Goal: Task Accomplishment & Management: Manage account settings

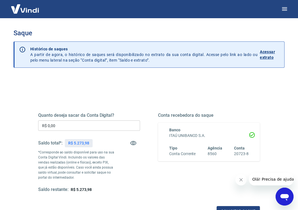
click at [83, 127] on input "R$ 0,00" at bounding box center [89, 126] width 102 height 10
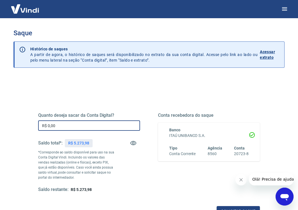
click at [83, 127] on input "R$ 0,00" at bounding box center [89, 126] width 102 height 10
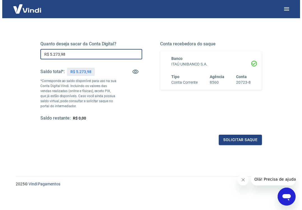
scroll to position [71, 0]
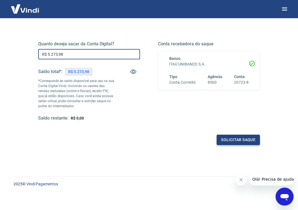
type input "R$ 5.273,98"
click at [230, 138] on button "Solicitar saque" at bounding box center [237, 140] width 43 height 10
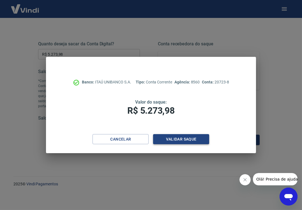
click at [174, 136] on button "Validar saque" at bounding box center [181, 139] width 56 height 10
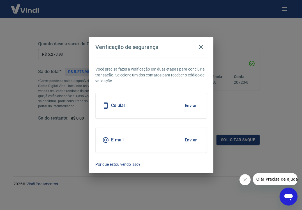
click at [190, 137] on button "Enviar" at bounding box center [191, 140] width 18 height 12
click at [189, 138] on button "Enviar" at bounding box center [191, 140] width 18 height 12
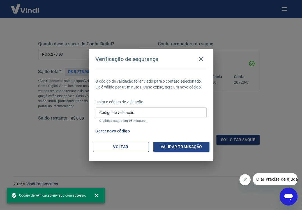
click at [139, 143] on button "Voltar" at bounding box center [121, 147] width 56 height 10
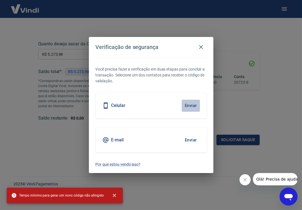
click at [189, 107] on button "Enviar" at bounding box center [191, 106] width 18 height 12
click at [200, 45] on icon "button" at bounding box center [201, 47] width 7 height 7
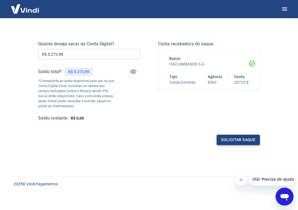
click at [242, 142] on button "Solicitar saque" at bounding box center [237, 140] width 43 height 10
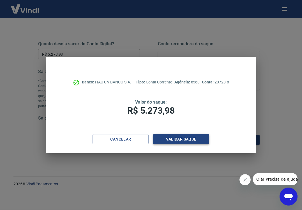
click at [164, 138] on button "Validar saque" at bounding box center [181, 139] width 56 height 10
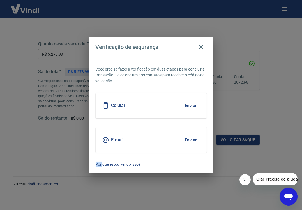
click at [164, 138] on div "E-mail Enviar" at bounding box center [151, 140] width 111 height 25
drag, startPoint x: 164, startPoint y: 138, endPoint x: 118, endPoint y: 114, distance: 52.3
click at [117, 114] on div "Celular Enviar" at bounding box center [151, 105] width 111 height 25
click at [190, 107] on button "Enviar" at bounding box center [191, 106] width 18 height 12
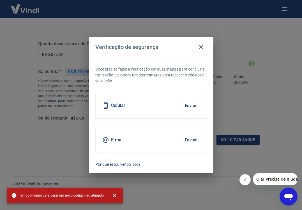
click at [124, 163] on p "Por que estou vendo isso?" at bounding box center [151, 165] width 111 height 6
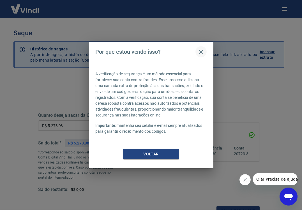
click at [200, 51] on icon "button" at bounding box center [201, 52] width 4 height 4
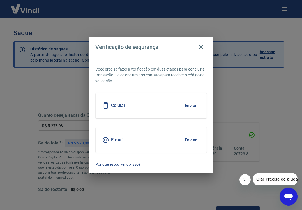
scroll to position [6, 0]
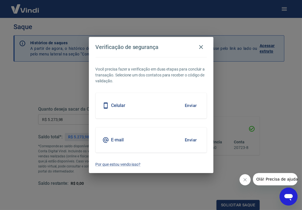
click at [187, 138] on button "Enviar" at bounding box center [191, 140] width 18 height 12
click at [157, 135] on div "E-mail Enviar" at bounding box center [151, 140] width 111 height 25
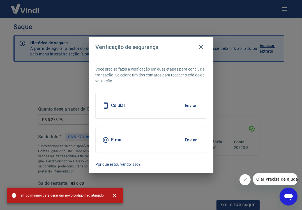
drag, startPoint x: 157, startPoint y: 135, endPoint x: 143, endPoint y: 92, distance: 45.2
click at [143, 92] on div "Você precisa fazer a verificação em duas etapas para concluir a transação. Sele…" at bounding box center [151, 115] width 124 height 116
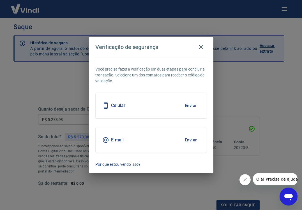
click at [190, 103] on button "Enviar" at bounding box center [191, 106] width 18 height 12
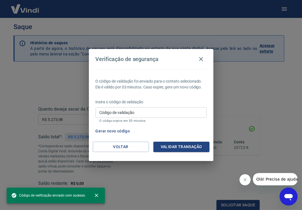
click at [147, 114] on input "Código de validação" at bounding box center [151, 112] width 111 height 10
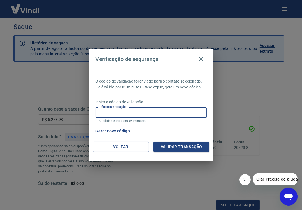
click at [138, 113] on input "Código de validação" at bounding box center [151, 112] width 111 height 10
click at [141, 113] on input "Código de validação" at bounding box center [151, 112] width 111 height 10
type input "2"
click at [186, 147] on button "Validar transação" at bounding box center [181, 147] width 56 height 10
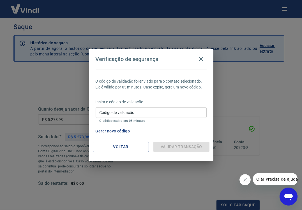
click at [186, 147] on div "Validar transação" at bounding box center [181, 147] width 56 height 10
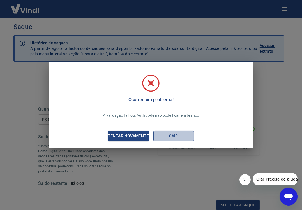
drag, startPoint x: 186, startPoint y: 147, endPoint x: 171, endPoint y: 136, distance: 19.3
click at [171, 136] on button "Sair" at bounding box center [173, 136] width 41 height 10
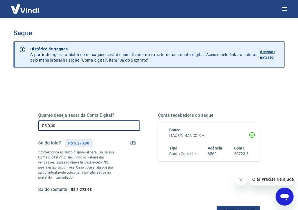
click at [87, 126] on input "R$ 0,00" at bounding box center [89, 126] width 102 height 10
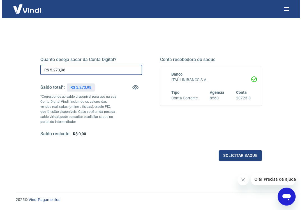
scroll to position [56, 0]
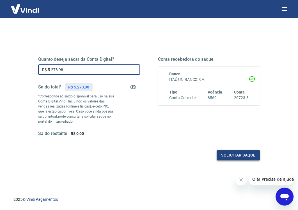
type input "R$ 5.273,98"
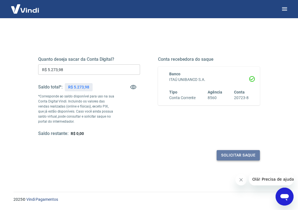
click at [232, 155] on button "Solicitar saque" at bounding box center [237, 155] width 43 height 10
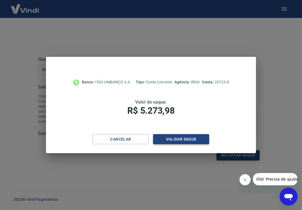
click at [192, 139] on button "Validar saque" at bounding box center [181, 139] width 56 height 10
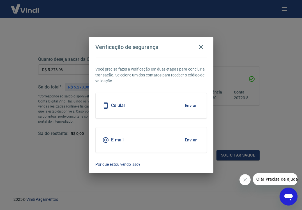
click at [191, 104] on button "Enviar" at bounding box center [191, 106] width 18 height 12
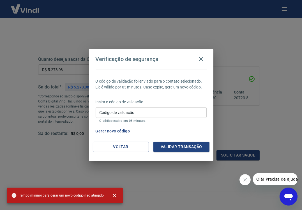
click at [153, 112] on input "Código de validação" at bounding box center [151, 112] width 111 height 10
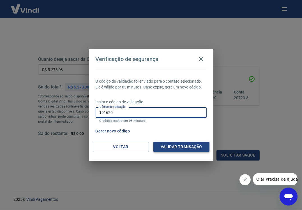
click at [178, 146] on button "Validar transação" at bounding box center [181, 147] width 56 height 10
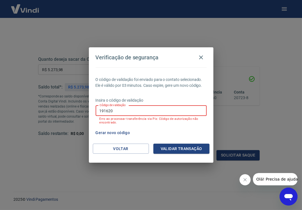
click at [131, 112] on input "191620" at bounding box center [151, 111] width 111 height 10
type input "1"
click at [164, 133] on div "Gerar novo código" at bounding box center [149, 133] width 113 height 10
drag, startPoint x: 164, startPoint y: 133, endPoint x: 151, endPoint y: 110, distance: 27.0
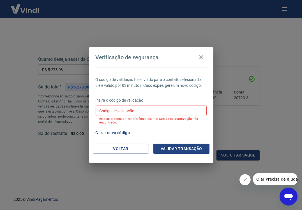
click at [151, 110] on input "Código de validação" at bounding box center [151, 111] width 111 height 10
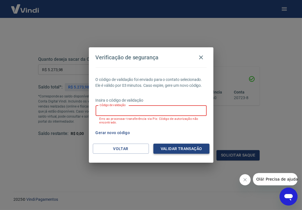
click at [173, 146] on button "Validar transação" at bounding box center [181, 149] width 56 height 10
click at [173, 146] on div "Validar transação" at bounding box center [181, 149] width 56 height 10
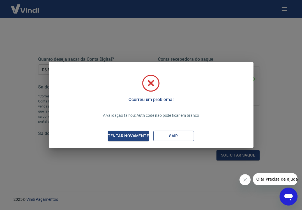
drag, startPoint x: 173, startPoint y: 146, endPoint x: 172, endPoint y: 137, distance: 8.5
click at [172, 137] on button "Sair" at bounding box center [173, 136] width 41 height 10
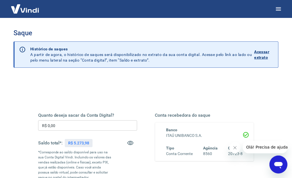
click at [98, 125] on input "R$ 0,00" at bounding box center [87, 126] width 99 height 10
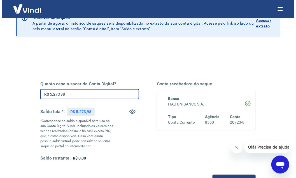
scroll to position [84, 0]
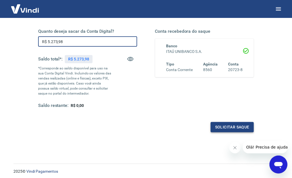
type input "R$ 5.273,98"
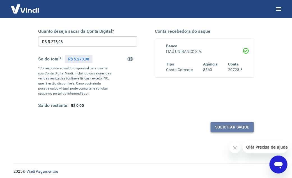
click at [237, 128] on button "Solicitar saque" at bounding box center [231, 127] width 43 height 10
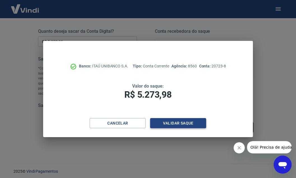
click at [171, 125] on button "Validar saque" at bounding box center [178, 123] width 56 height 10
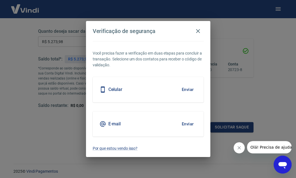
click at [189, 89] on button "Enviar" at bounding box center [188, 90] width 18 height 12
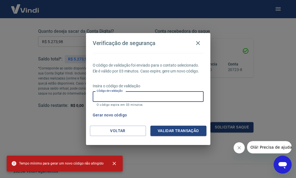
click at [142, 100] on input "Código de validação" at bounding box center [148, 96] width 111 height 10
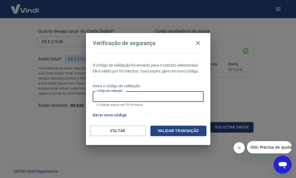
click at [284, 166] on icon "Abrir janela de mensagens" at bounding box center [283, 165] width 8 height 7
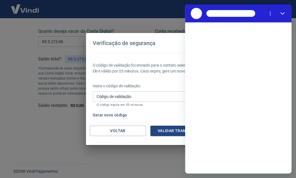
scroll to position [0, 0]
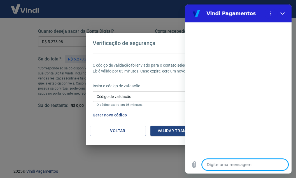
click at [225, 166] on textarea at bounding box center [245, 164] width 86 height 11
type textarea "o"
type textarea "x"
type textarea "ol"
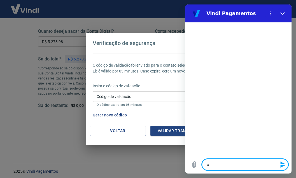
type textarea "x"
type textarea "ola"
type textarea "x"
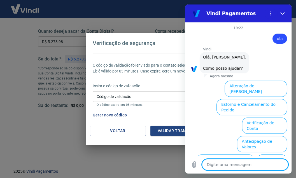
scroll to position [39, 0]
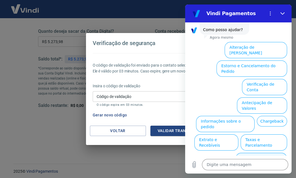
click at [261, 153] on button "Alterar celular verificado" at bounding box center [262, 161] width 52 height 16
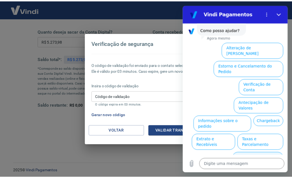
scroll to position [0, 0]
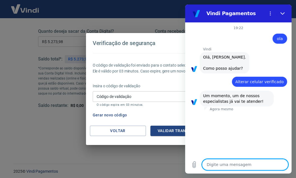
click at [244, 165] on textarea at bounding box center [245, 164] width 86 height 11
click at [145, 97] on input "Código de validação" at bounding box center [148, 96] width 111 height 10
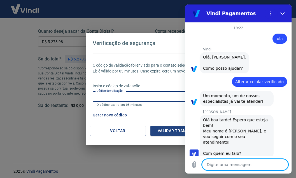
click at [130, 99] on div "Código de validação Código de validação O código expira em 03 minutos." at bounding box center [148, 98] width 111 height 15
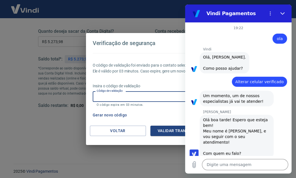
click at [130, 99] on input "Código de validação" at bounding box center [148, 96] width 111 height 10
click at [163, 131] on button "Validar transação" at bounding box center [179, 131] width 56 height 10
click at [163, 131] on div "Validar transação" at bounding box center [179, 131] width 56 height 10
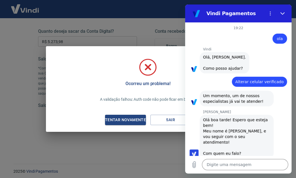
drag, startPoint x: 163, startPoint y: 131, endPoint x: 136, endPoint y: 120, distance: 28.8
click at [136, 120] on div "Tentar novamente" at bounding box center [125, 120] width 54 height 7
click at [136, 120] on div "Quanto deseja sacar da Conta Digital? R$ 5.273,98 ​ Saldo total*: R$ 5.273,98 *…" at bounding box center [146, 73] width 216 height 117
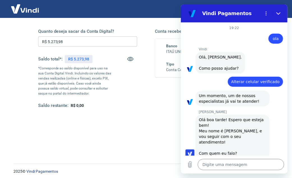
click at [142, 94] on main "Saque Histórico de saques A partir de agora, o histórico de saques será disponi…" at bounding box center [146, 14] width 292 height 160
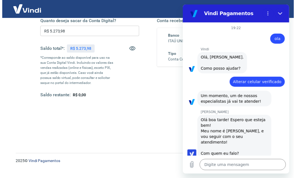
scroll to position [103, 0]
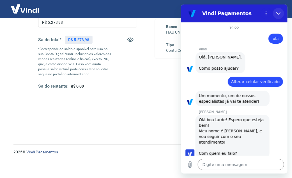
click at [277, 12] on icon "Fechar" at bounding box center [278, 13] width 4 height 4
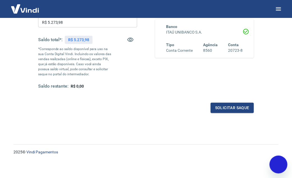
click at [277, 12] on button "button" at bounding box center [278, 8] width 13 height 13
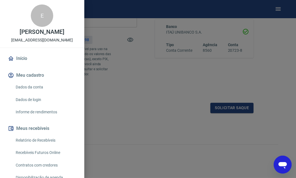
click at [230, 108] on div at bounding box center [148, 89] width 296 height 178
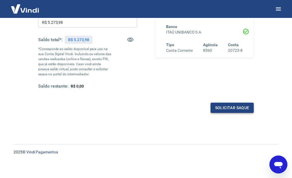
click at [230, 108] on button "Solicitar saque" at bounding box center [231, 108] width 43 height 10
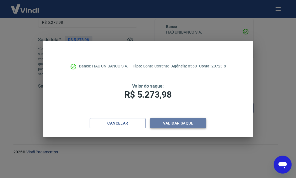
click at [184, 122] on button "Validar saque" at bounding box center [178, 123] width 56 height 10
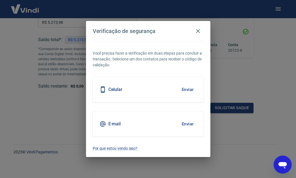
click at [188, 91] on button "Enviar" at bounding box center [188, 90] width 18 height 12
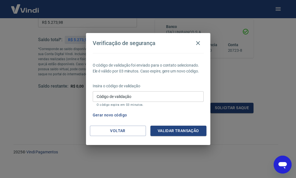
type textarea "x"
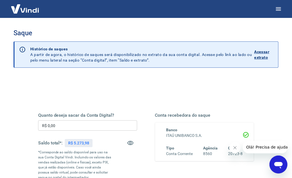
click at [70, 132] on div "Quanto deseja sacar da Conta Digital? R$ 0,00 ​ Saldo total*: R$ 5.273,98 *Corr…" at bounding box center [87, 153] width 99 height 80
click at [70, 126] on input "R$ 0,00" at bounding box center [87, 126] width 99 height 10
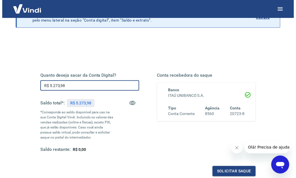
scroll to position [84, 0]
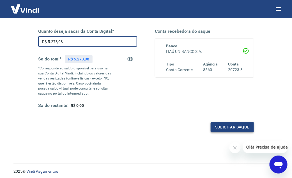
type input "R$ 5.273,98"
click at [227, 126] on button "Solicitar saque" at bounding box center [231, 127] width 43 height 10
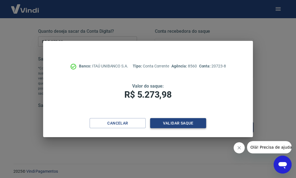
click at [175, 121] on button "Validar saque" at bounding box center [178, 123] width 56 height 10
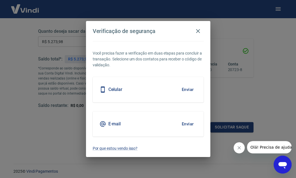
click at [175, 121] on div "E-mail Enviar" at bounding box center [148, 124] width 111 height 25
drag, startPoint x: 175, startPoint y: 121, endPoint x: 165, endPoint y: 88, distance: 34.7
click at [165, 88] on div "Celular Enviar" at bounding box center [148, 89] width 111 height 25
drag, startPoint x: 165, startPoint y: 88, endPoint x: 189, endPoint y: 90, distance: 24.5
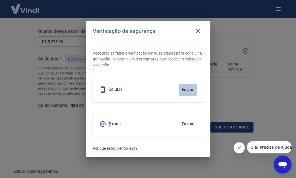
click at [189, 90] on button "Enviar" at bounding box center [188, 90] width 18 height 12
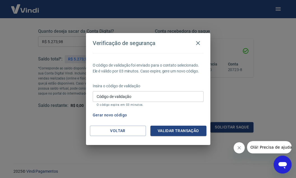
click at [285, 168] on icon "Abrir janela de mensagens" at bounding box center [283, 165] width 8 height 7
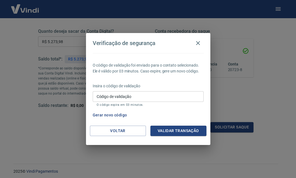
scroll to position [0, 0]
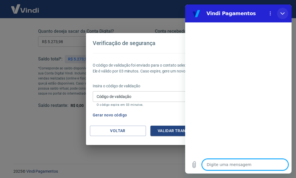
click at [283, 13] on icon "Fechar" at bounding box center [283, 13] width 4 height 4
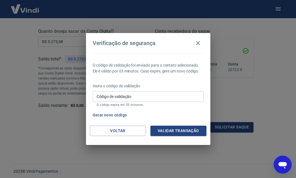
click at [122, 97] on input "Código de validação" at bounding box center [148, 96] width 111 height 10
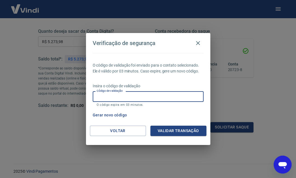
click at [239, 83] on div "Verificação de segurança O código de validação foi enviado para o contato selec…" at bounding box center [148, 89] width 296 height 178
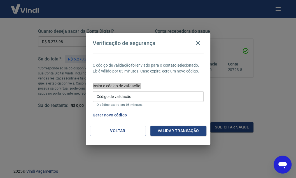
click at [282, 166] on icon "Abrir janela de mensagens" at bounding box center [283, 165] width 8 height 7
type textarea "x"
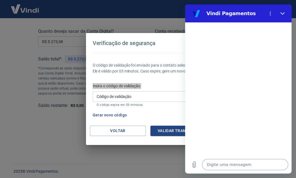
click at [258, 169] on textarea at bounding box center [245, 164] width 86 height 11
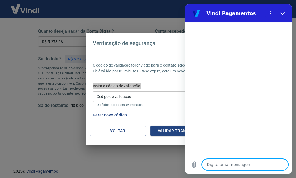
type textarea "o"
type textarea "x"
type textarea "ol"
type textarea "x"
type textarea "ola"
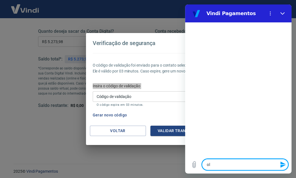
type textarea "x"
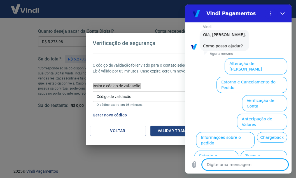
scroll to position [39, 0]
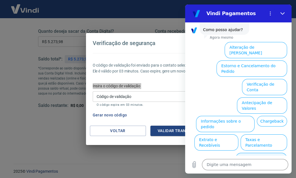
click at [266, 153] on button "Alterar celular verificado" at bounding box center [262, 161] width 52 height 16
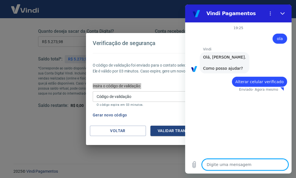
type textarea "x"
click at [246, 167] on textarea at bounding box center [245, 164] width 86 height 11
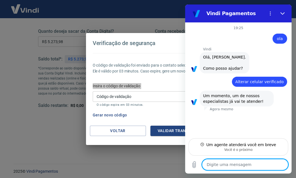
click at [220, 166] on textarea at bounding box center [245, 164] width 86 height 11
click at [225, 166] on textarea at bounding box center [245, 164] width 86 height 11
type textarea "b"
type textarea "x"
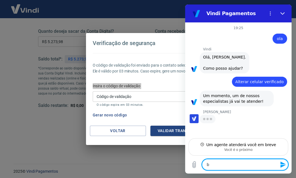
type textarea "x"
type textarea "B"
type textarea "x"
type textarea "Bo"
type textarea "x"
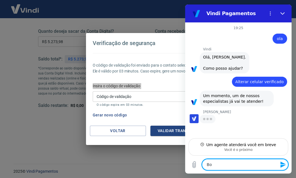
type textarea "Boa"
type textarea "x"
type textarea "Boa"
type textarea "x"
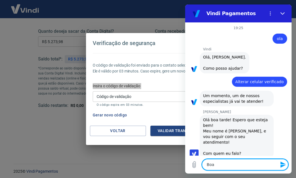
type textarea "Boa t"
type textarea "x"
type textarea "Boa ta"
type textarea "x"
type textarea "Boa tar"
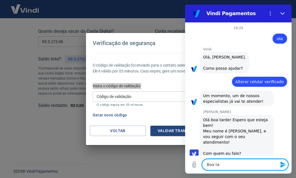
type textarea "x"
type textarea "Boa tard"
type textarea "x"
type textarea "Boa tarde"
type textarea "x"
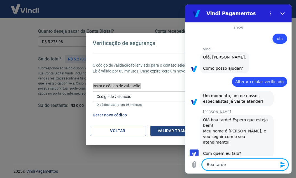
type textarea "Boa tarde!"
type textarea "x"
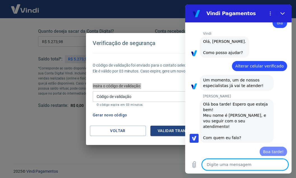
type textarea "x"
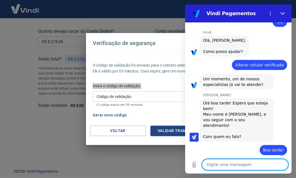
type textarea "E"
type textarea "x"
type textarea "Ed"
type textarea "x"
type textarea "Eds"
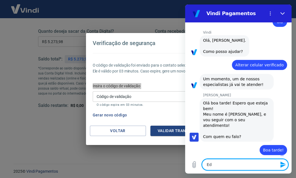
type textarea "x"
type textarea "Edso"
type textarea "x"
type textarea "Edson"
type textarea "x"
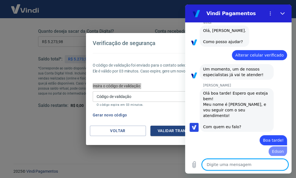
type textarea "x"
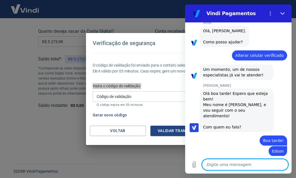
scroll to position [27, 0]
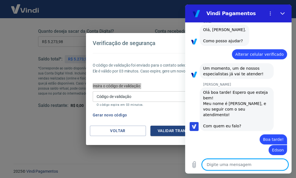
type textarea "G"
type textarea "x"
type textarea "Go"
type textarea "x"
type textarea "Gos"
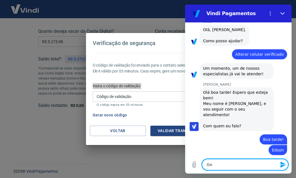
type textarea "x"
type textarea "Gost"
type textarea "x"
type textarea "Gosta"
type textarea "x"
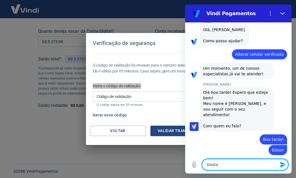
type textarea "Gostar"
type textarea "x"
type textarea "Gostari"
type textarea "x"
type textarea "Gostaria"
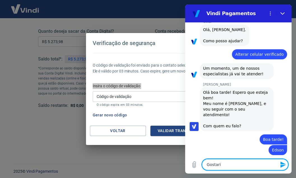
type textarea "x"
type textarea "Gostaria"
type textarea "x"
type textarea "Gostaria d"
type textarea "x"
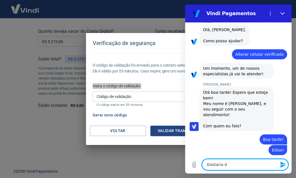
type textarea "Gostaria de"
type textarea "x"
type textarea "Gostaria de"
type textarea "x"
type textarea "Gostaria de s"
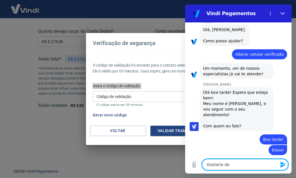
type textarea "x"
type textarea "Gostaria de sa"
type textarea "x"
type textarea "Gostaria de sab"
type textarea "x"
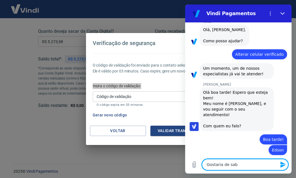
type textarea "Gostaria de sabe"
type textarea "x"
type textarea "Gostaria de saber"
type textarea "x"
type textarea "Gostaria de saber"
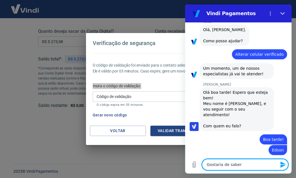
type textarea "x"
type textarea "Gostaria de saber p"
type textarea "x"
type textarea "Gostaria de saber po"
type textarea "x"
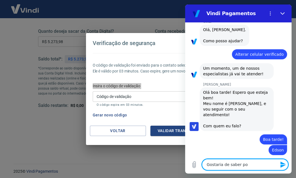
type textarea "Gostaria de saber poe"
type textarea "x"
type textarea "Gostaria de saber po"
type textarea "x"
type textarea "Gostaria de saber por"
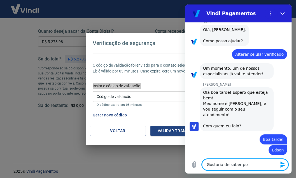
type textarea "x"
type textarea "Gostaria de saber porq"
type textarea "x"
type textarea "Gostaria de saber porqu"
type textarea "x"
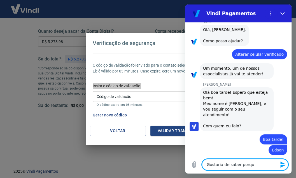
type textarea "Gostaria de saber porque"
type textarea "x"
type textarea "Gostaria de saber porque"
type textarea "x"
type textarea "Gostaria de saber porque o"
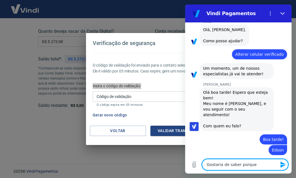
type textarea "x"
type textarea "Gostaria de saber porque o"
type textarea "x"
type textarea "Gostaria de saber porque o c"
type textarea "x"
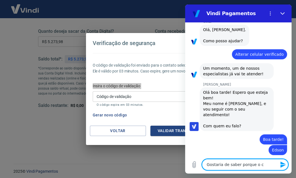
type textarea "Gostaria de saber porque o co"
type textarea "x"
type textarea "Gostaria de saber porque o cod"
type textarea "x"
type textarea "Gostaria de saber porque o cod"
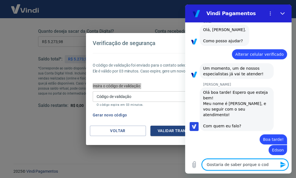
type textarea "x"
type textarea "Gostaria de saber porque o cod d"
type textarea "x"
type textarea "Gostaria de saber porque o cod de"
type textarea "x"
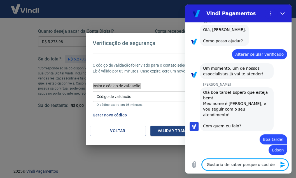
type textarea "Gostaria de saber porque o cod de"
type textarea "x"
type textarea "Gostaria de saber porque o cod de v"
type textarea "x"
type textarea "Gostaria de saber porque o cod de ve"
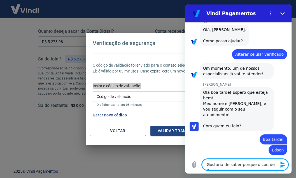
type textarea "x"
type textarea "Gostaria de saber porque o cod de ver"
type textarea "x"
type textarea "Gostaria de saber porque o cod de veri"
type textarea "x"
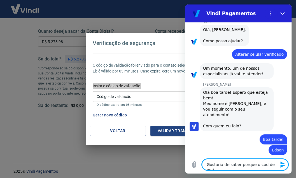
type textarea "Gostaria de saber porque o cod de verif"
type textarea "x"
type textarea "Gostaria de saber porque o cod de verifi"
type textarea "x"
type textarea "Gostaria de saber porque o cod de verific"
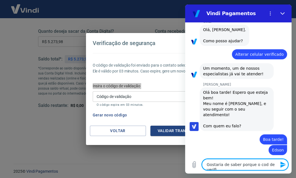
type textarea "x"
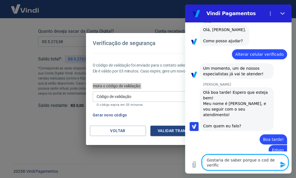
type textarea "Gostaria de saber porque o cod de verifica"
type textarea "x"
type textarea "Gostaria de saber porque o cod de verificaç"
type textarea "x"
type textarea "Gostaria de saber porque o cod de verificaçã"
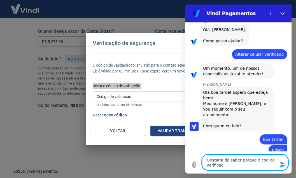
type textarea "x"
type textarea "Gostaria de saber porque o cod de verificação"
type textarea "x"
type textarea "Gostaria de saber porque o cod de verificação"
type textarea "x"
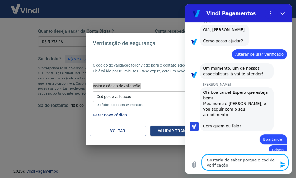
type textarea "Gostaria de saber porque o cod de verificação d"
type textarea "x"
type textarea "Gostaria de saber porque o cod de verificação de"
type textarea "x"
type textarea "Gostaria de saber porque o cod de verificação de"
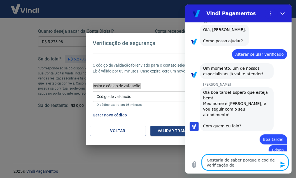
type textarea "x"
type textarea "Gostaria de saber porque o cod de verificação de s"
type textarea "x"
type textarea "Gostaria de saber porque o cod de verificação de se"
type textarea "x"
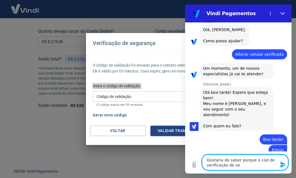
type textarea "Gostaria de saber porque o cod de verificação de seg"
type textarea "x"
type textarea "Gostaria de saber porque o cod de verificação de segu"
type textarea "x"
type textarea "Gostaria de saber porque o cod de verificação de segur"
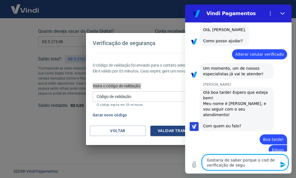
type textarea "x"
type textarea "Gostaria de saber porque o cod de verificação de segura"
type textarea "x"
type textarea "Gostaria de saber porque o cod de verificação de seguran"
type textarea "x"
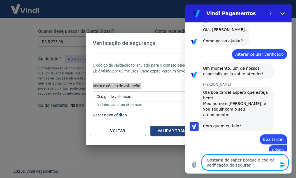
type textarea "Gostaria de saber porque o cod de verificação de seguranç"
type textarea "x"
type textarea "Gostaria de saber porque o cod de verificação de segurança"
type textarea "x"
type textarea "Gostaria de saber porque o cod de verificação de segurança"
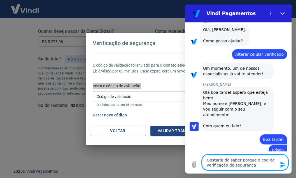
type textarea "x"
type textarea "Gostaria de saber porque o cod de verificação de segurança n"
type textarea "x"
type textarea "Gostaria de saber porque o cod de verificação de segurança nã"
type textarea "x"
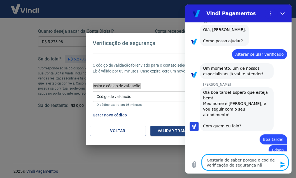
type textarea "Gostaria de saber porque o cod de verificação de segurança não"
type textarea "x"
type textarea "Gostaria de saber porque o cod de verificação de segurança não"
type textarea "x"
type textarea "Gostaria de saber porque o cod de verificação de segurança não e"
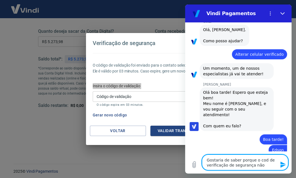
type textarea "x"
type textarea "Gostaria de saber porque o cod de verificação de segurança não es"
type textarea "x"
type textarea "Gostaria de saber porque o cod de verificação de segurança não est"
type textarea "x"
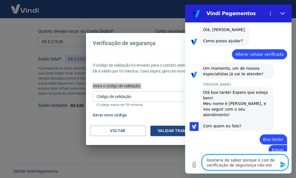
type textarea "Gostaria de saber porque o cod de verificação de segurança não está"
type textarea "x"
type textarea "Gostaria de saber porque o cod de verificação de segurança não está"
type textarea "x"
type textarea "Gostaria de saber porque o cod de verificação de segurança não está c"
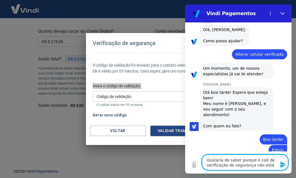
type textarea "x"
type textarea "Gostaria de saber porque o cod de verificação de segurança não está ch"
type textarea "x"
type textarea "Gostaria de saber porque o cod de verificação de segurança não está che"
type textarea "x"
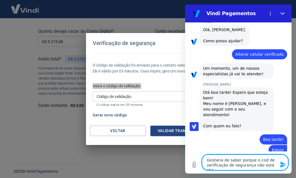
type textarea "Gostaria de saber porque o cod de verificação de segurança não está cheg"
type textarea "x"
type textarea "Gostaria de saber porque o cod de verificação de segurança não está chega"
type textarea "x"
type textarea "Gostaria de saber porque o cod de verificação de segurança não está chegan"
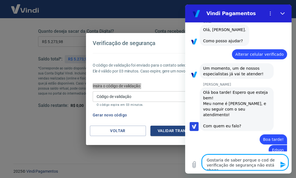
type textarea "x"
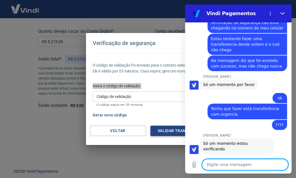
scroll to position [173, 0]
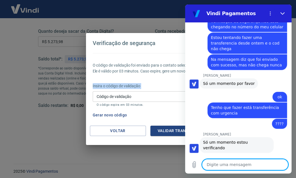
click at [106, 13] on div "Verificação de segurança O código de validação foi enviado para o contato selec…" at bounding box center [148, 89] width 296 height 178
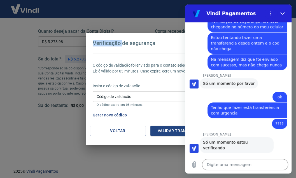
click at [106, 13] on div "Verificação de segurança O código de validação foi enviado para o contato selec…" at bounding box center [148, 89] width 296 height 178
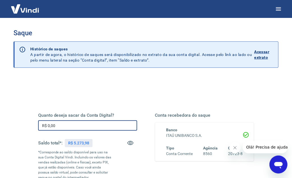
click at [90, 128] on input "R$ 0,00" at bounding box center [87, 126] width 99 height 10
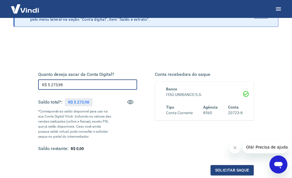
scroll to position [84, 0]
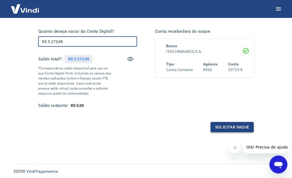
type input "R$ 5.273,98"
click at [222, 127] on button "Solicitar saque" at bounding box center [231, 127] width 43 height 10
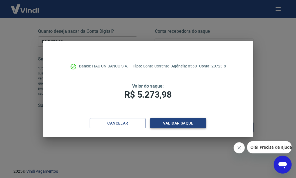
click at [170, 125] on button "Validar saque" at bounding box center [178, 123] width 56 height 10
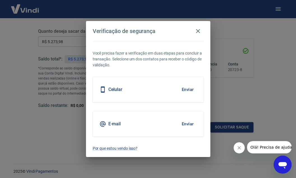
click at [180, 128] on button "Enviar" at bounding box center [188, 124] width 18 height 12
click at [183, 94] on body "Saque Histórico de saques A partir de agora, o histórico de saques será disponi…" at bounding box center [148, 5] width 296 height 178
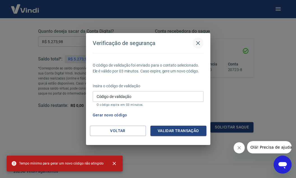
click at [198, 42] on icon "button" at bounding box center [198, 43] width 7 height 7
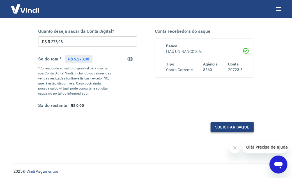
click at [227, 127] on button "Solicitar saque" at bounding box center [231, 127] width 43 height 10
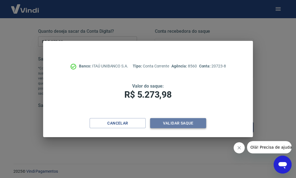
click at [170, 124] on button "Validar saque" at bounding box center [178, 123] width 56 height 10
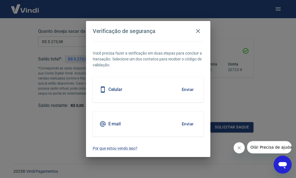
click at [188, 122] on button "Enviar" at bounding box center [188, 124] width 18 height 12
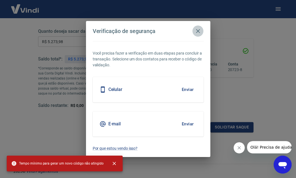
click at [197, 32] on icon "button" at bounding box center [198, 31] width 4 height 4
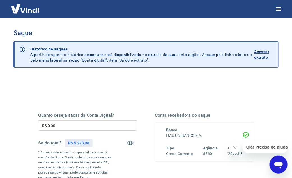
click at [84, 128] on input "R$ 0,00" at bounding box center [87, 126] width 99 height 10
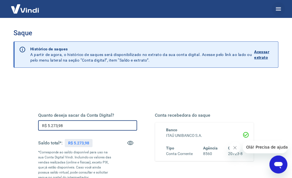
type input "R$ 5.273,98"
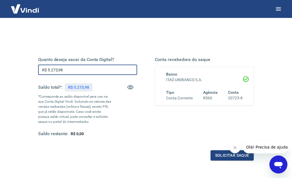
scroll to position [56, 0]
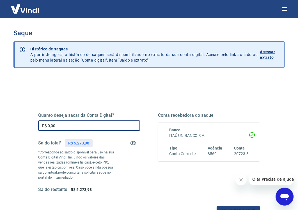
click at [98, 127] on input "R$ 0,00" at bounding box center [89, 126] width 102 height 10
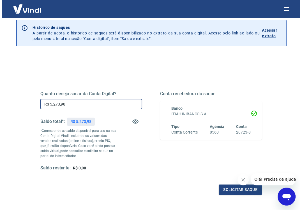
scroll to position [71, 0]
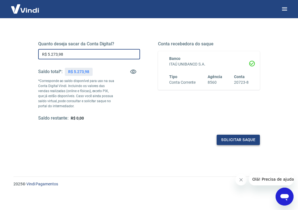
type input "R$ 5.273,98"
click at [239, 139] on button "Solicitar saque" at bounding box center [237, 140] width 43 height 10
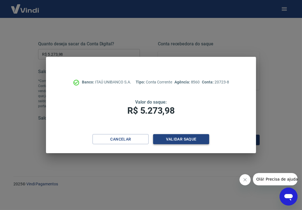
click at [168, 138] on button "Validar saque" at bounding box center [181, 139] width 56 height 10
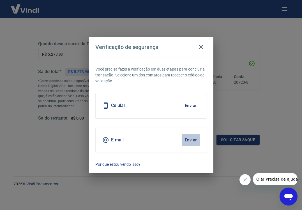
click at [196, 138] on button "Enviar" at bounding box center [191, 140] width 18 height 12
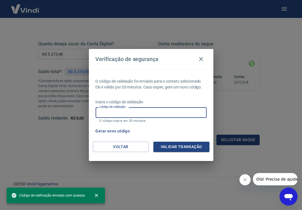
click at [138, 111] on input "Código de validação" at bounding box center [151, 112] width 111 height 10
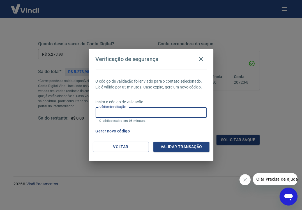
click at [120, 112] on input "Código de validação" at bounding box center [151, 112] width 111 height 10
type input "364107"
click at [171, 145] on button "Validar transação" at bounding box center [181, 147] width 56 height 10
click at [171, 145] on div "Validar transação" at bounding box center [181, 147] width 56 height 10
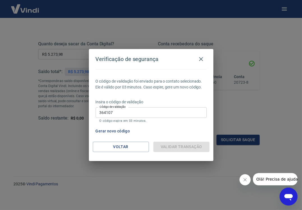
drag, startPoint x: 171, startPoint y: 145, endPoint x: 152, endPoint y: 128, distance: 25.4
click at [152, 128] on div "Gerar novo código" at bounding box center [149, 131] width 113 height 10
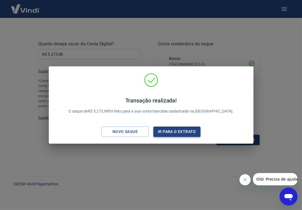
click at [174, 131] on button "Ir para o extrato" at bounding box center [176, 132] width 47 height 10
